Goal: Task Accomplishment & Management: Manage account settings

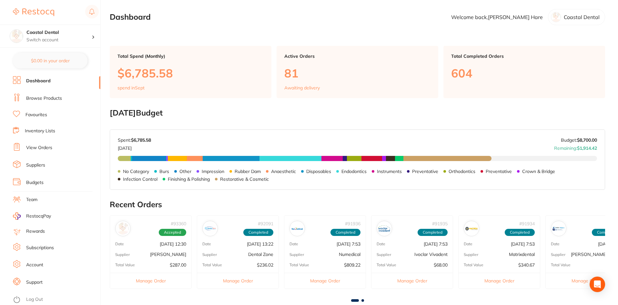
click at [40, 147] on link "View Orders" at bounding box center [39, 148] width 26 height 6
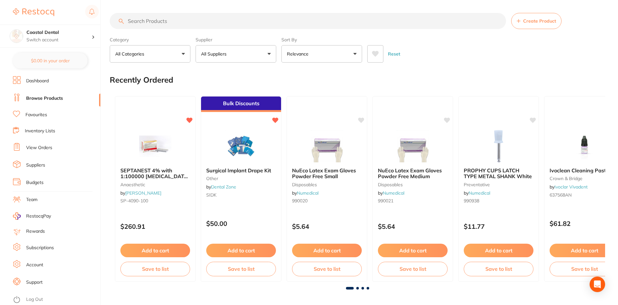
click at [155, 22] on input "search" at bounding box center [308, 21] width 396 height 16
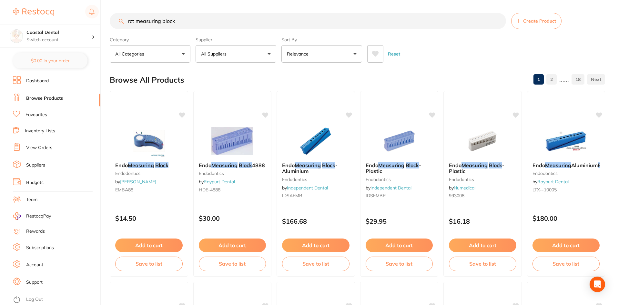
type input "rct measuring block"
click at [43, 146] on link "View Orders" at bounding box center [39, 148] width 26 height 6
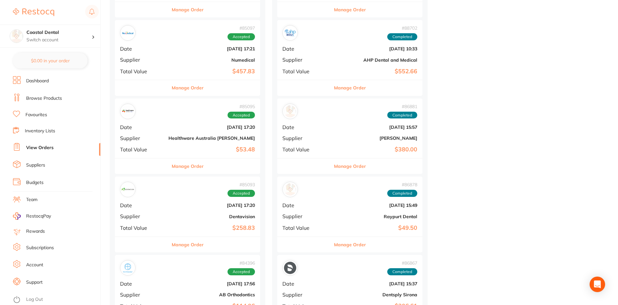
scroll to position [1420, 0]
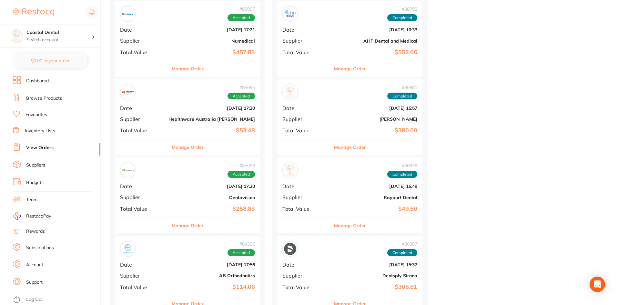
drag, startPoint x: 379, startPoint y: 166, endPoint x: 436, endPoint y: 193, distance: 63.7
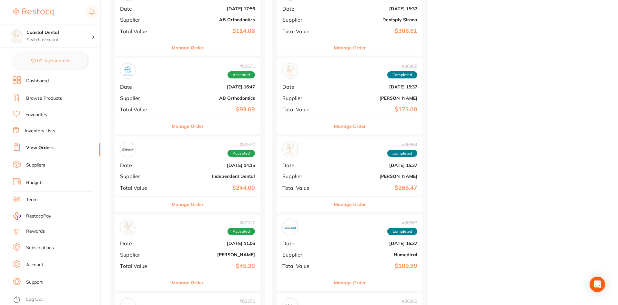
scroll to position [1678, 0]
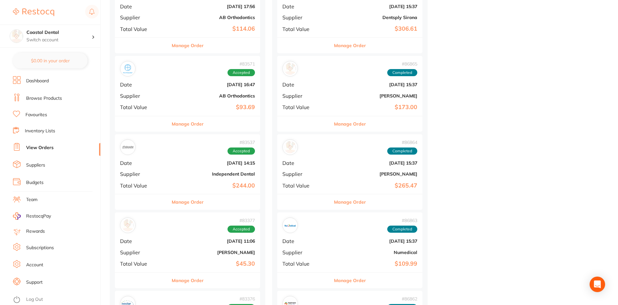
click at [334, 202] on button "Manage Order" at bounding box center [350, 201] width 32 height 15
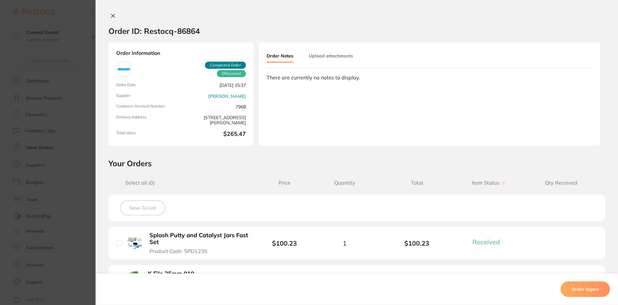
drag, startPoint x: 111, startPoint y: 17, endPoint x: 248, endPoint y: 174, distance: 207.9
click at [111, 17] on icon at bounding box center [112, 15] width 5 height 5
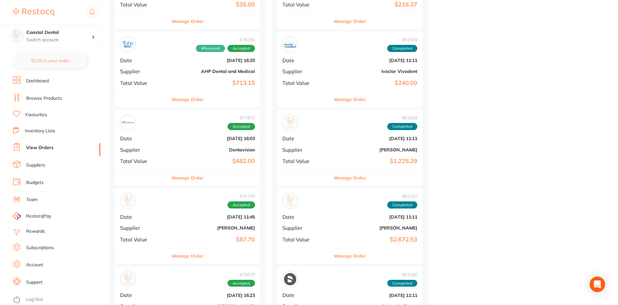
scroll to position [3033, 0]
click at [334, 180] on button "Manage Order" at bounding box center [350, 177] width 32 height 15
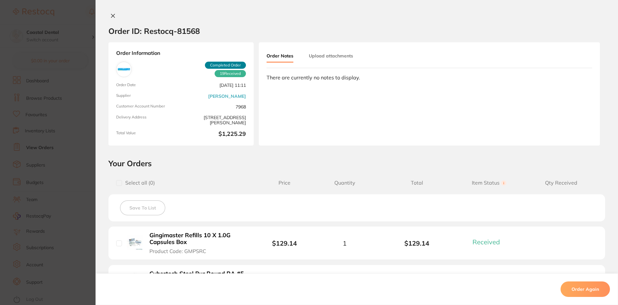
click at [113, 15] on icon at bounding box center [112, 15] width 5 height 5
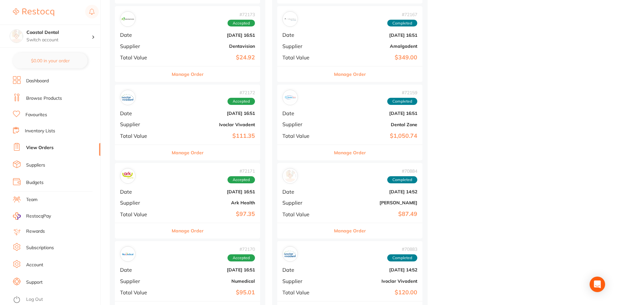
scroll to position [4647, 0]
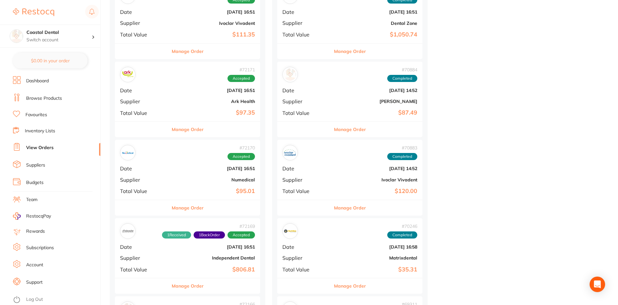
click at [334, 127] on button "Manage Order" at bounding box center [350, 129] width 32 height 15
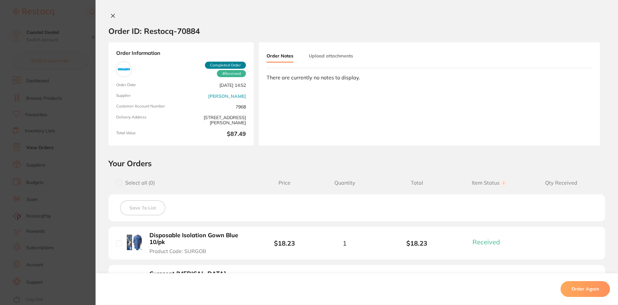
click at [112, 15] on icon at bounding box center [113, 16] width 4 height 4
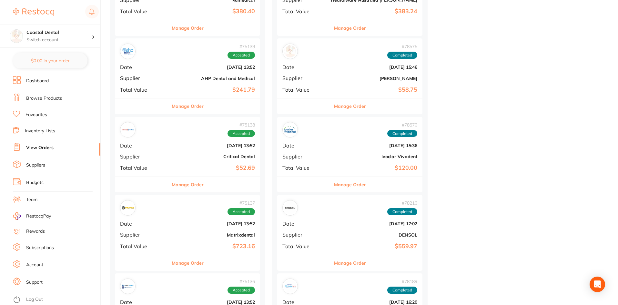
scroll to position [3872, 0]
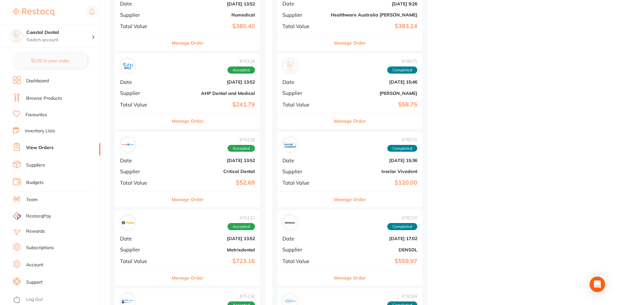
click at [334, 121] on button "Manage Order" at bounding box center [350, 120] width 32 height 15
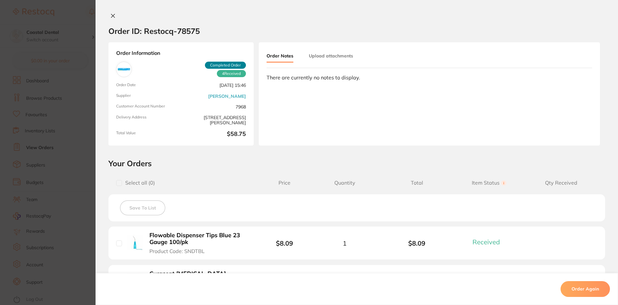
click at [113, 16] on icon at bounding box center [112, 15] width 5 height 5
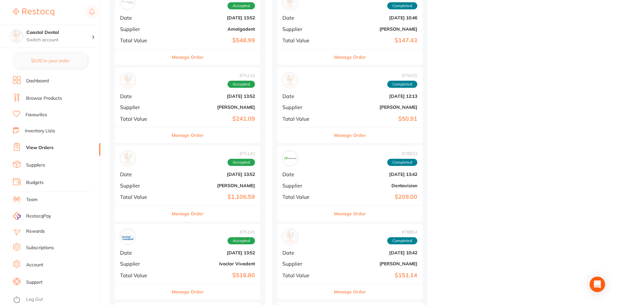
scroll to position [3517, 0]
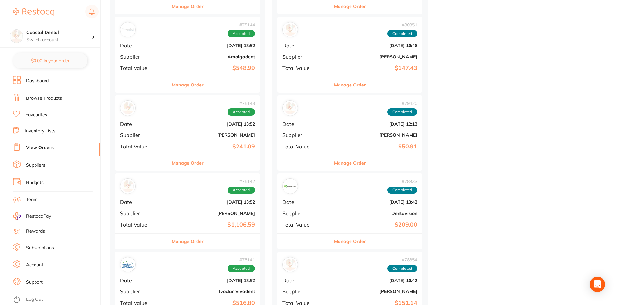
click at [334, 160] on button "Manage Order" at bounding box center [350, 162] width 32 height 15
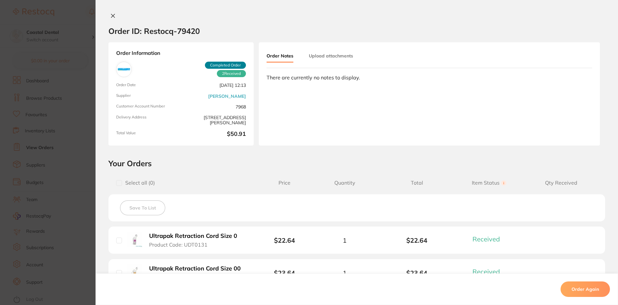
click at [111, 17] on icon at bounding box center [113, 16] width 4 height 4
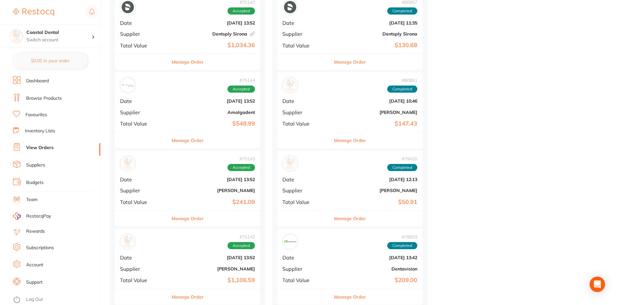
scroll to position [3453, 0]
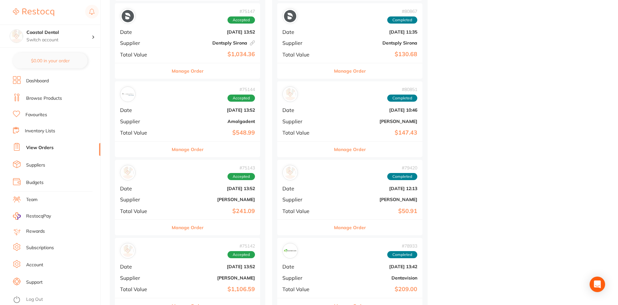
click at [334, 149] on button "Manage Order" at bounding box center [350, 149] width 32 height 15
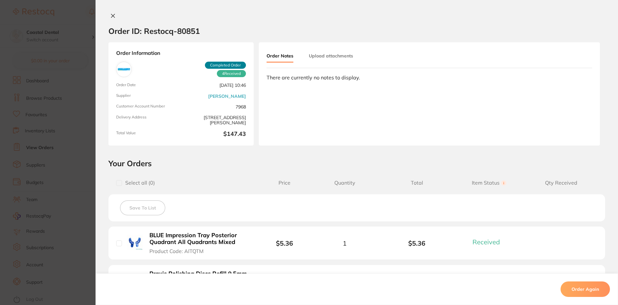
click at [108, 16] on button at bounding box center [112, 16] width 9 height 7
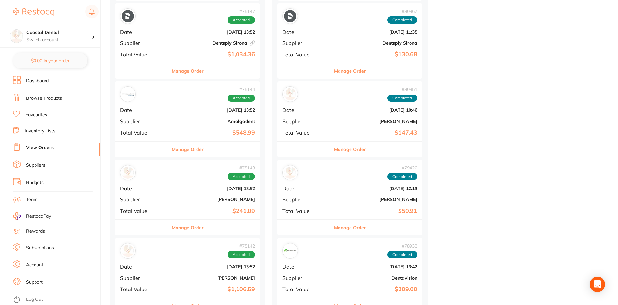
click at [334, 228] on button "Manage Order" at bounding box center [350, 227] width 32 height 15
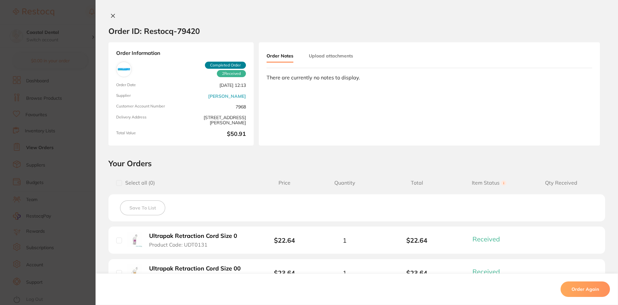
click at [110, 15] on icon at bounding box center [112, 15] width 5 height 5
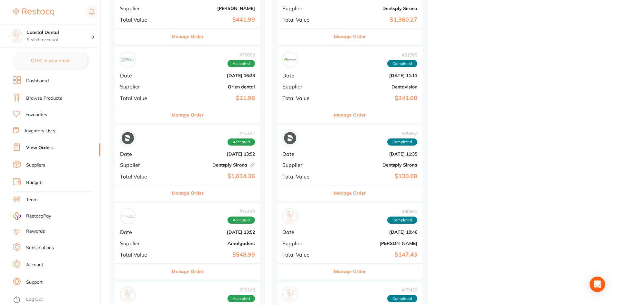
scroll to position [3227, 0]
